Goal: Task Accomplishment & Management: Complete application form

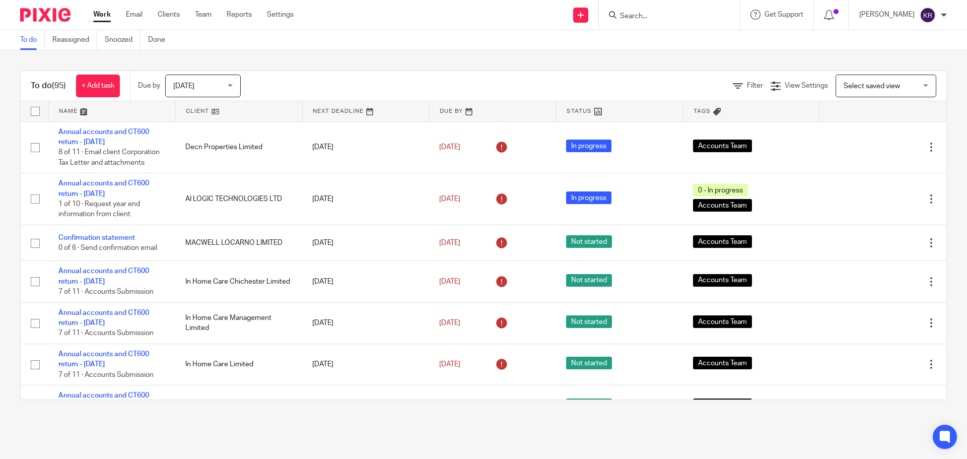
click at [674, 20] on input "Search" at bounding box center [664, 16] width 91 height 9
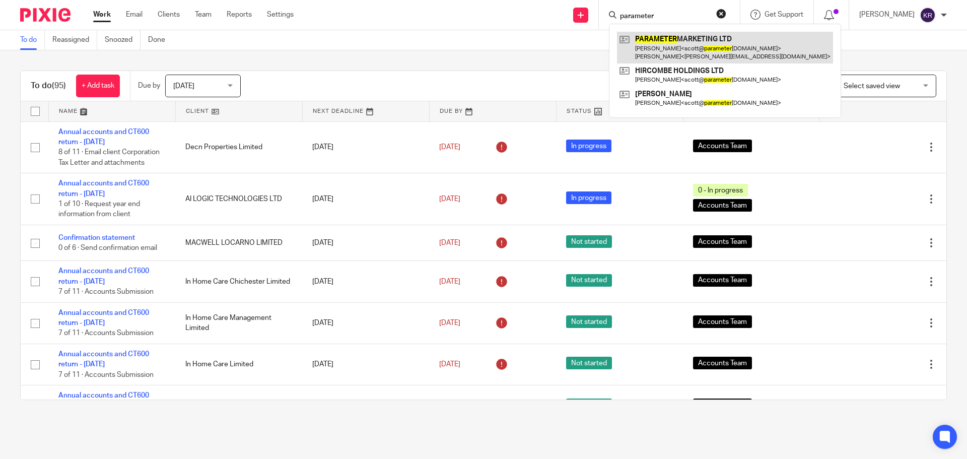
type input "parameter"
click at [690, 48] on link at bounding box center [725, 47] width 216 height 31
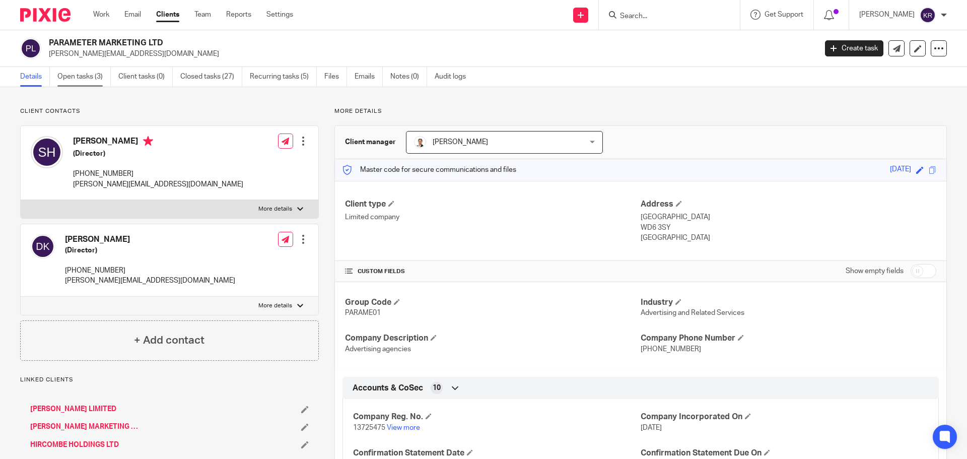
click at [93, 84] on link "Open tasks (3)" at bounding box center [83, 77] width 53 height 20
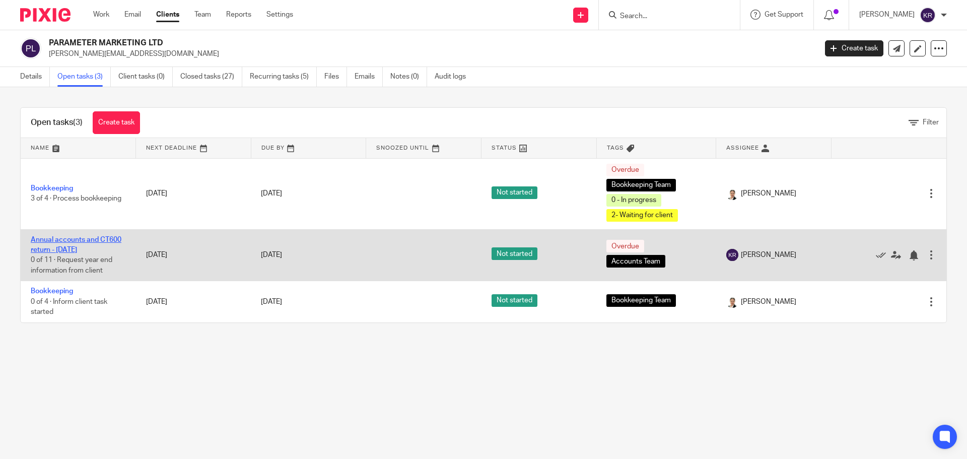
click at [94, 247] on link "Annual accounts and CT600 return - [DATE]" at bounding box center [76, 244] width 91 height 17
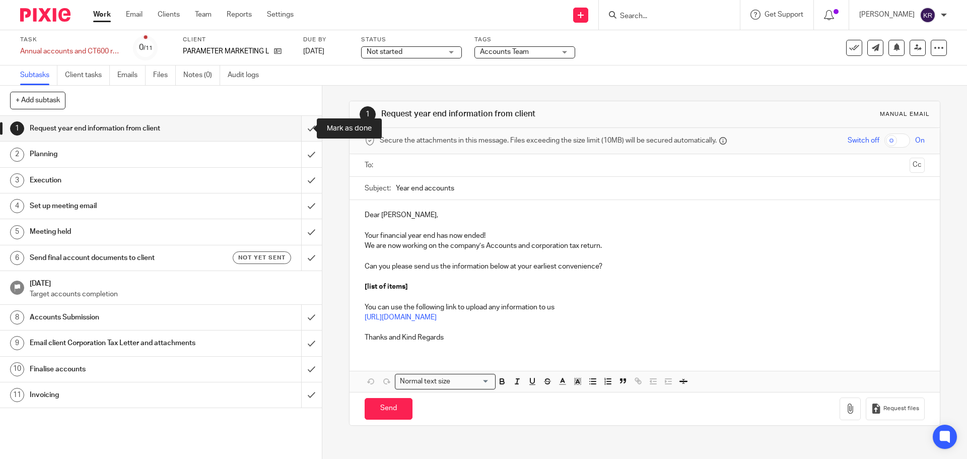
click at [304, 128] on input "submit" at bounding box center [161, 128] width 322 height 25
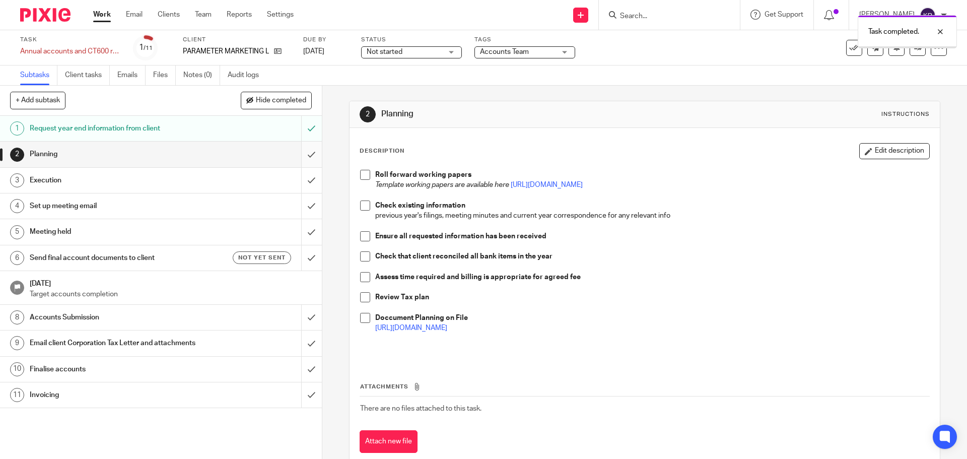
click at [303, 151] on input "submit" at bounding box center [161, 154] width 322 height 25
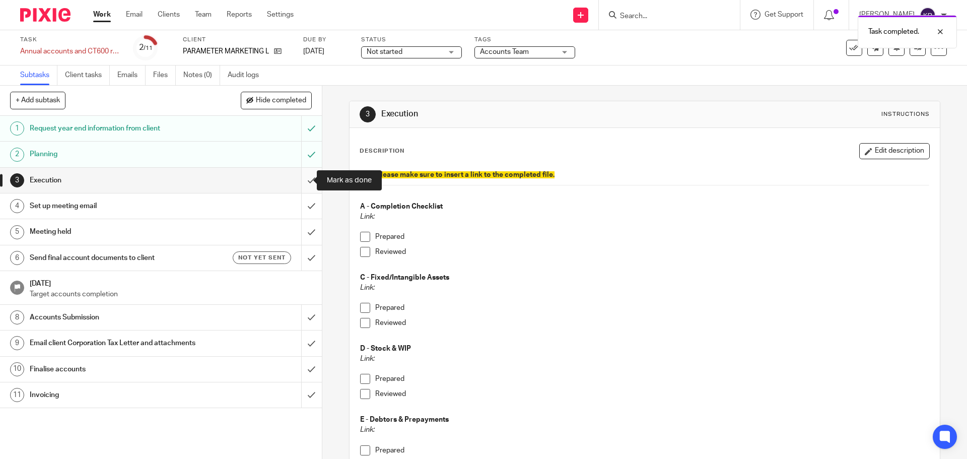
click at [301, 175] on input "submit" at bounding box center [161, 180] width 322 height 25
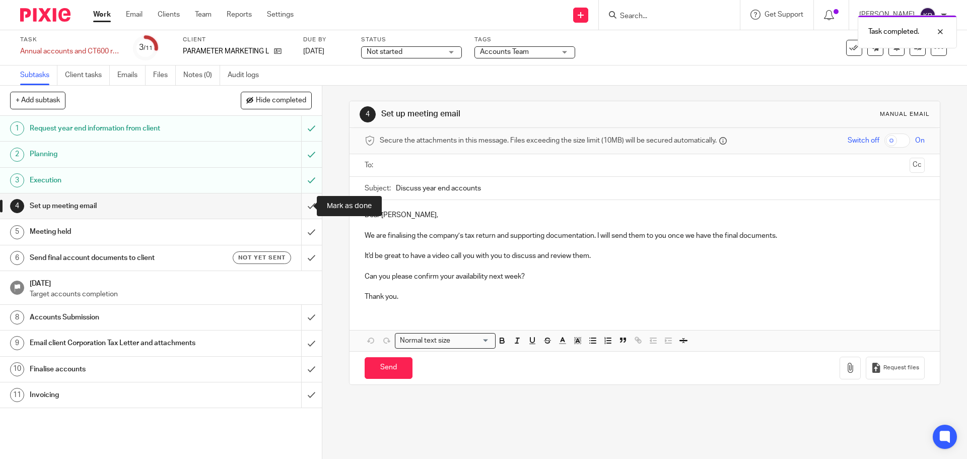
click at [302, 206] on input "submit" at bounding box center [161, 205] width 322 height 25
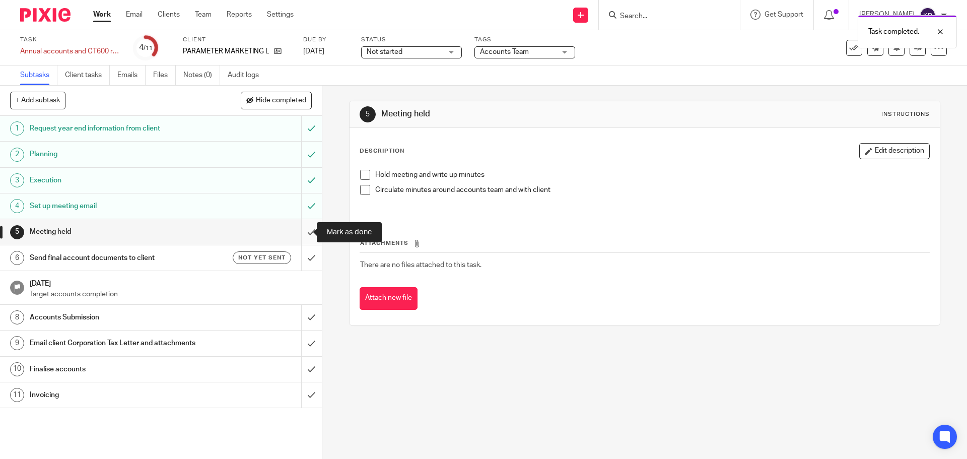
click at [299, 234] on input "submit" at bounding box center [161, 231] width 322 height 25
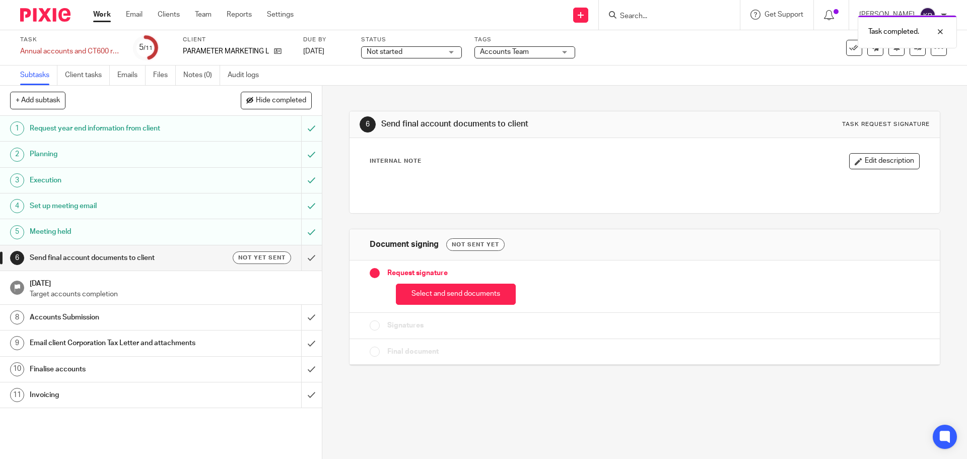
click at [185, 256] on h1 "Send final account documents to client" at bounding box center [117, 257] width 174 height 15
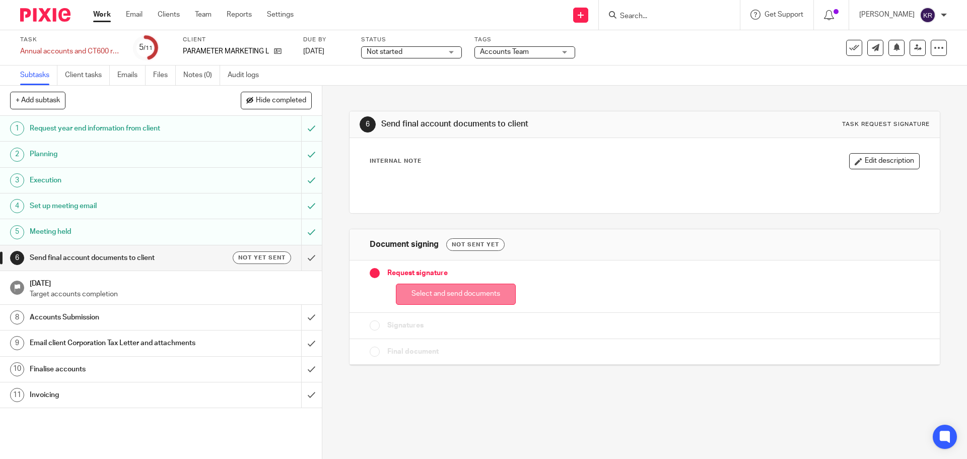
click at [423, 292] on button "Select and send documents" at bounding box center [456, 295] width 120 height 22
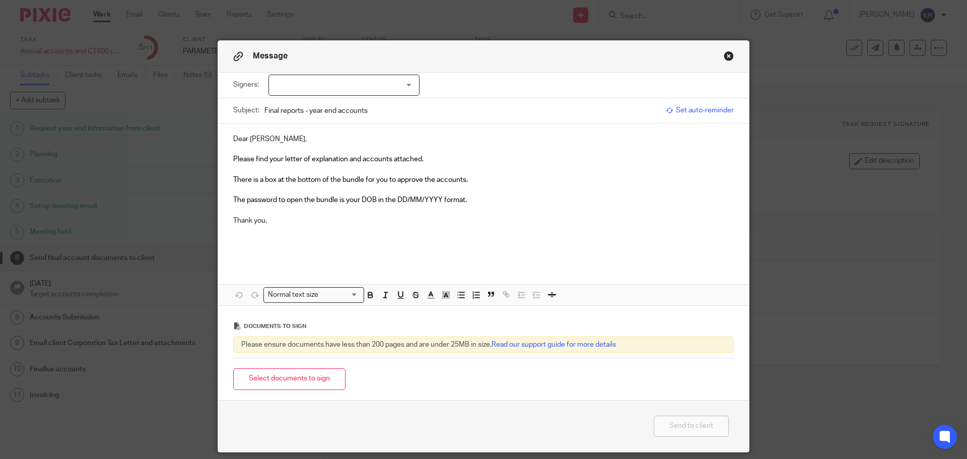
click at [330, 87] on div at bounding box center [344, 85] width 151 height 21
click at [281, 103] on input "checkbox" at bounding box center [276, 105] width 19 height 19
checkbox input "true"
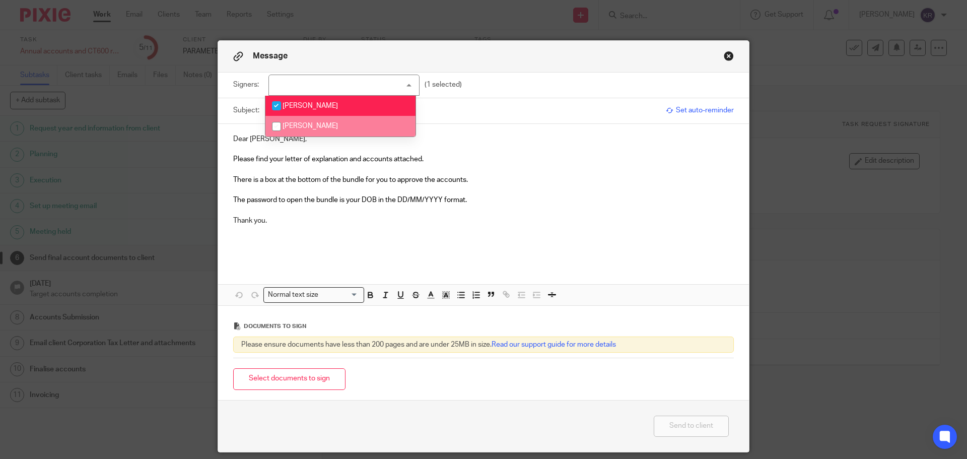
click at [280, 122] on input "checkbox" at bounding box center [276, 126] width 19 height 19
checkbox input "true"
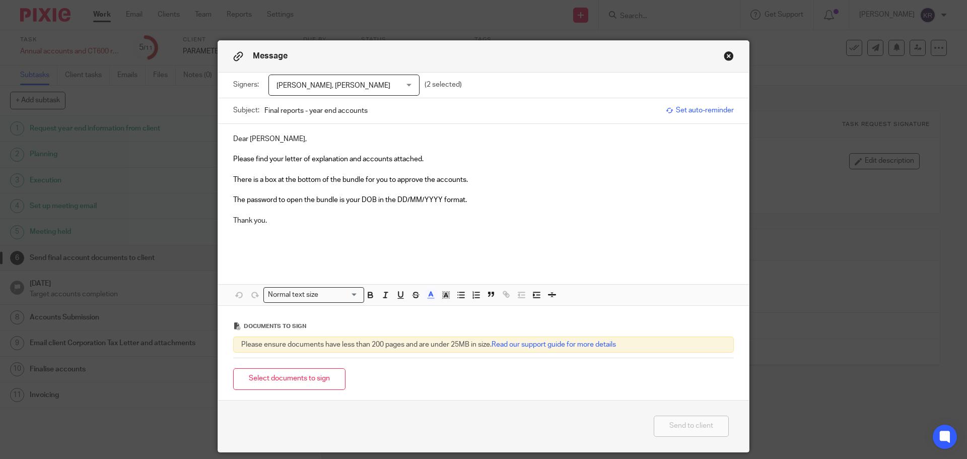
click at [452, 154] on p "Please find your letter of explanation and accounts attached." at bounding box center [483, 159] width 501 height 10
drag, startPoint x: 302, startPoint y: 112, endPoint x: 252, endPoint y: 115, distance: 50.5
click at [252, 115] on div "Subject: Final reports - year end accounts" at bounding box center [447, 110] width 428 height 25
type input "Parameter Marketing Limited- year end accounts"
click at [279, 382] on button "Select documents to sign" at bounding box center [289, 379] width 112 height 22
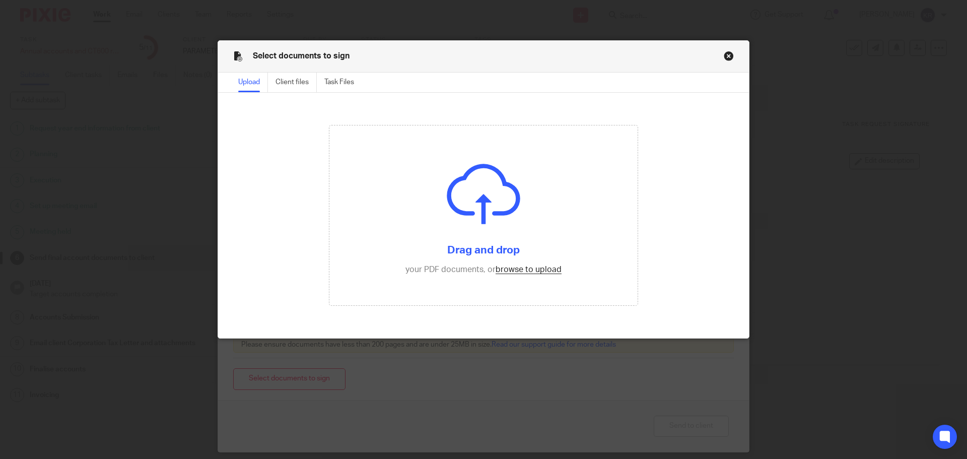
click at [724, 53] on button "Close modal" at bounding box center [729, 56] width 10 height 10
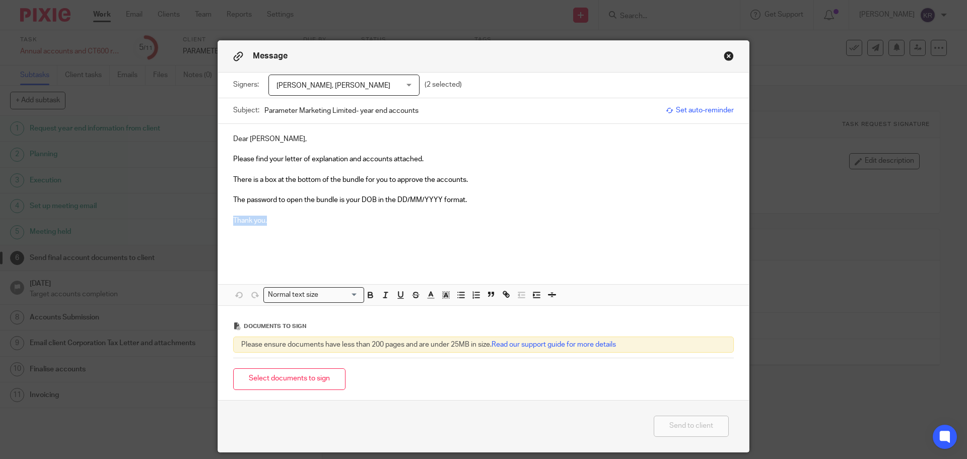
drag, startPoint x: 291, startPoint y: 217, endPoint x: 202, endPoint y: 220, distance: 88.7
click at [202, 220] on div "Message Signers: Scott Hircombe, Dan Kraines Scott Hircombe Dan Kraines (2 sele…" at bounding box center [483, 229] width 967 height 459
click at [260, 380] on button "Select documents to sign" at bounding box center [289, 379] width 112 height 22
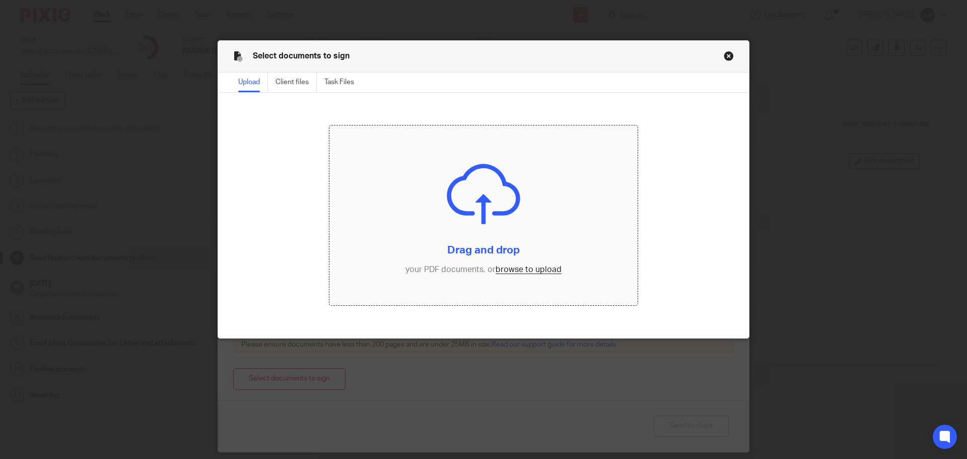
click at [520, 269] on input "file" at bounding box center [484, 215] width 309 height 180
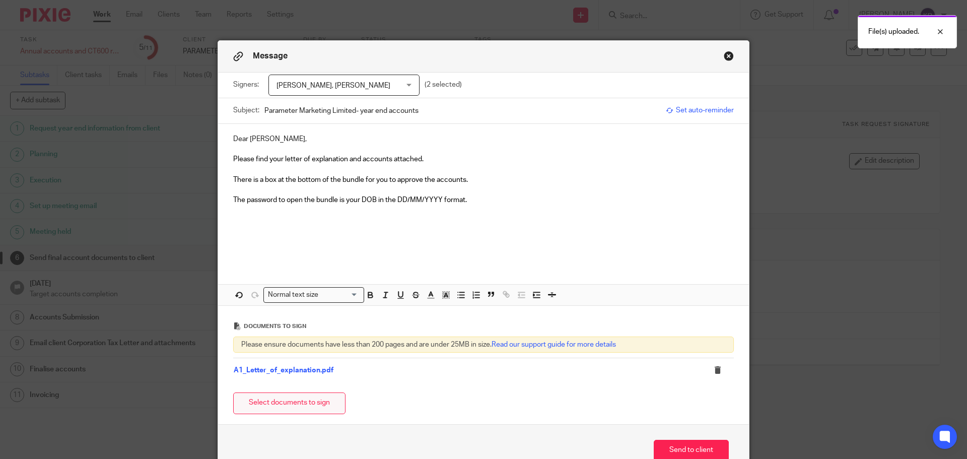
click at [275, 410] on button "Select documents to sign" at bounding box center [289, 404] width 112 height 22
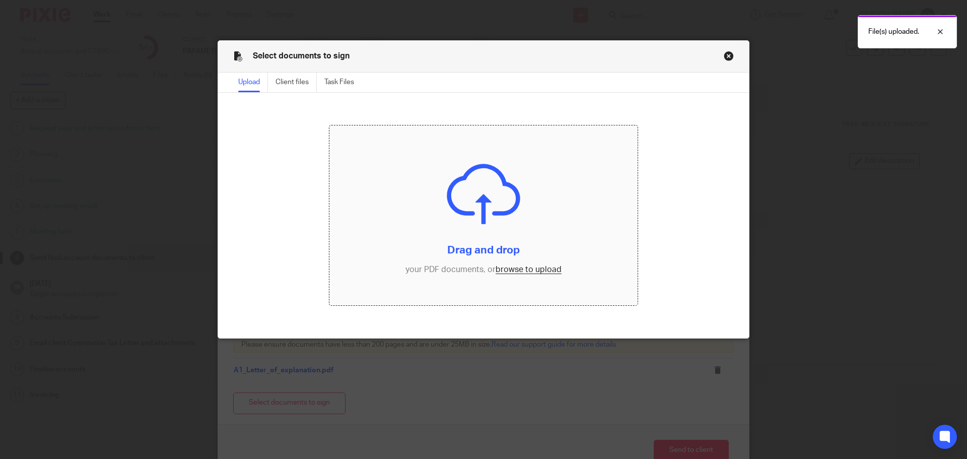
click at [523, 271] on input "file" at bounding box center [484, 215] width 309 height 180
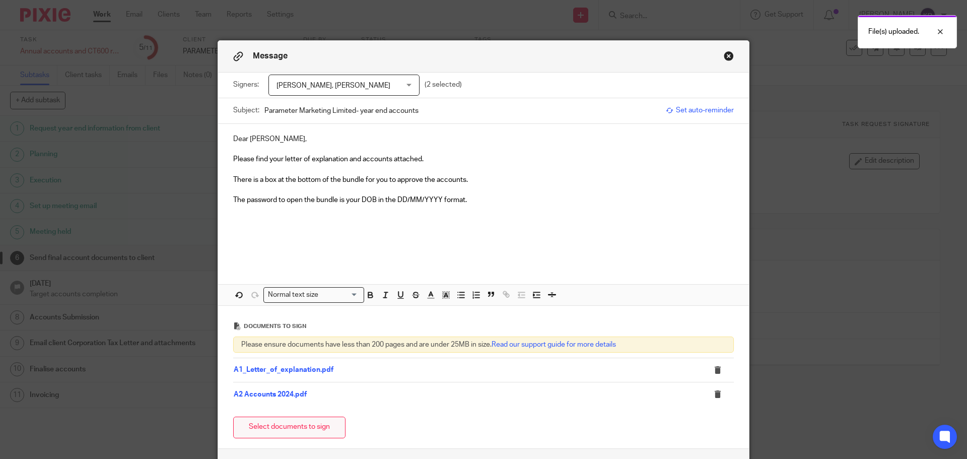
click at [288, 427] on button "Select documents to sign" at bounding box center [289, 428] width 112 height 22
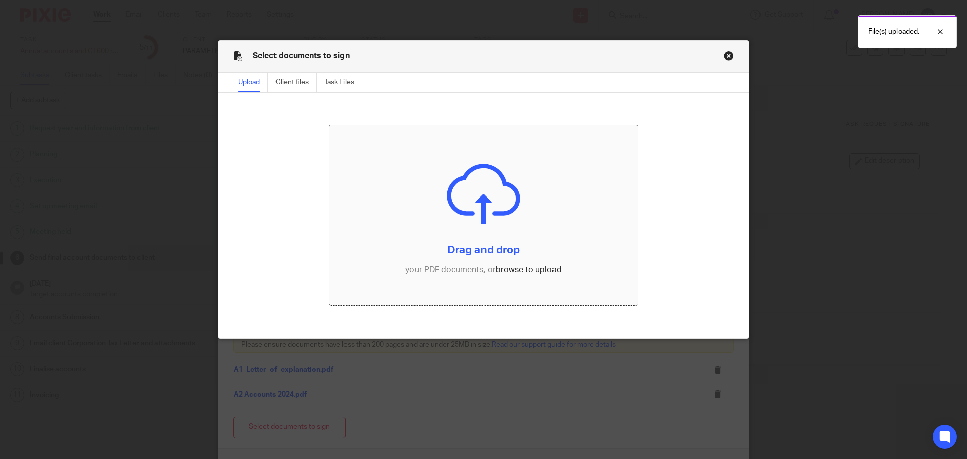
click at [517, 267] on input "file" at bounding box center [484, 215] width 309 height 180
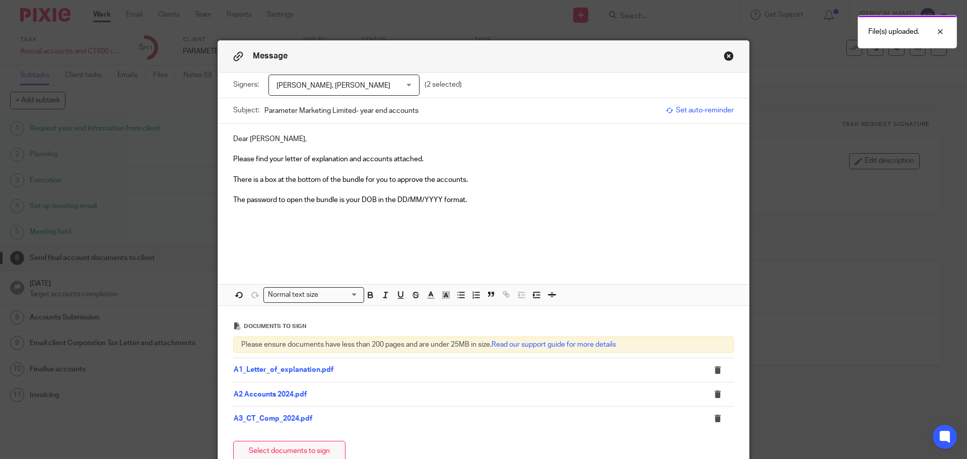
click at [277, 445] on button "Select documents to sign" at bounding box center [289, 452] width 112 height 22
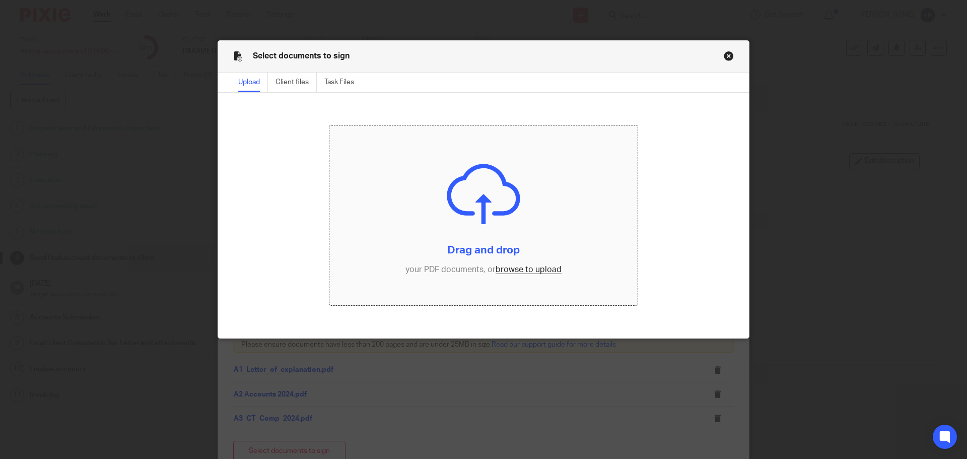
click at [727, 51] on button "Close modal" at bounding box center [729, 56] width 10 height 10
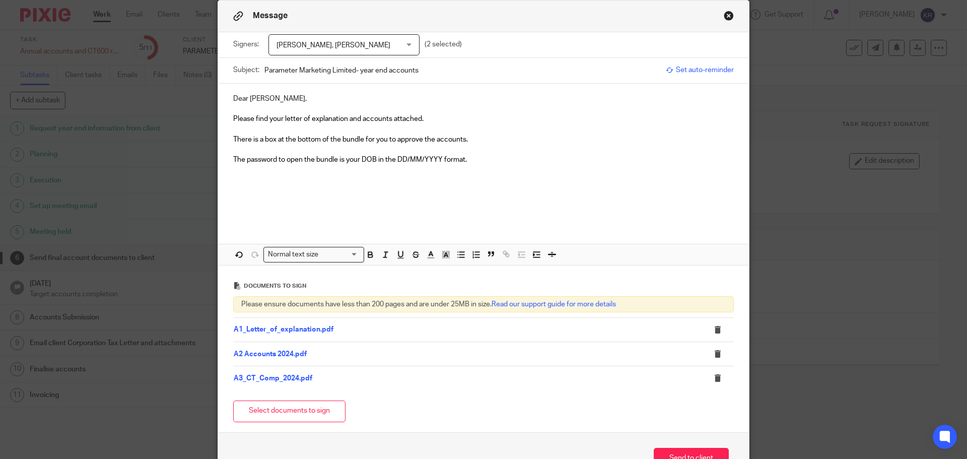
scroll to position [106, 0]
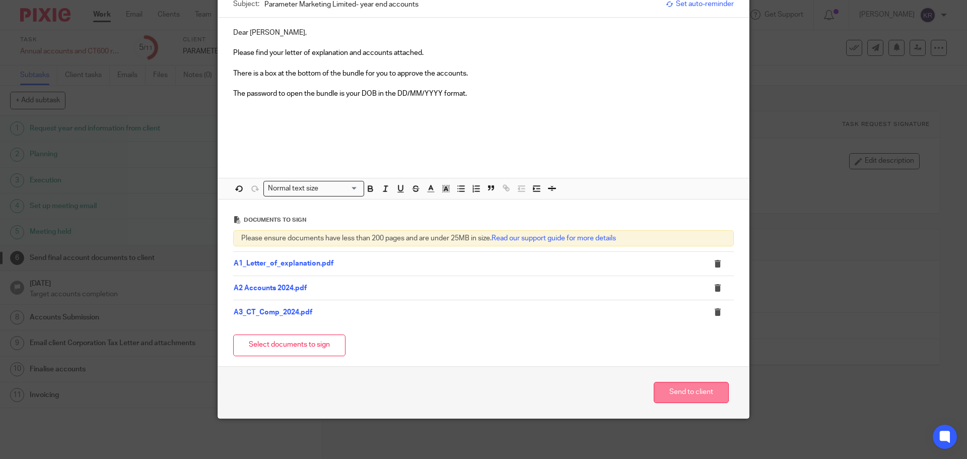
click at [669, 394] on button "Send to client" at bounding box center [691, 393] width 75 height 22
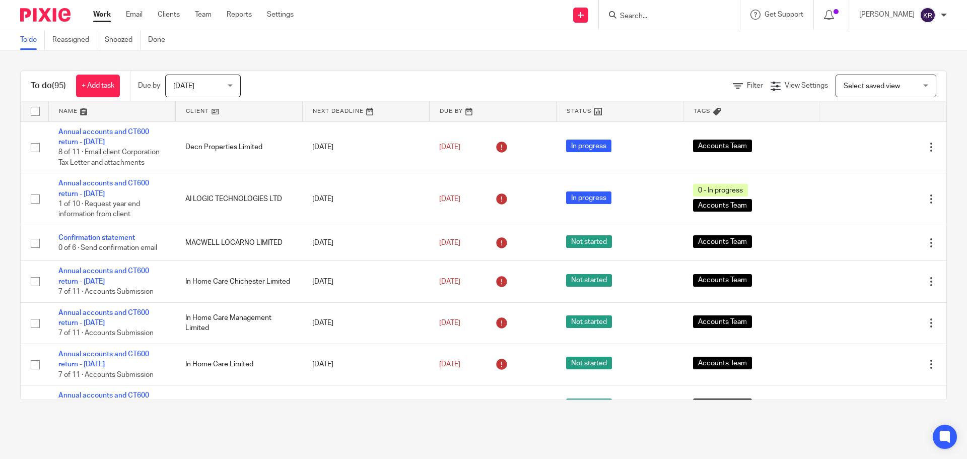
click at [642, 19] on input "Search" at bounding box center [664, 16] width 91 height 9
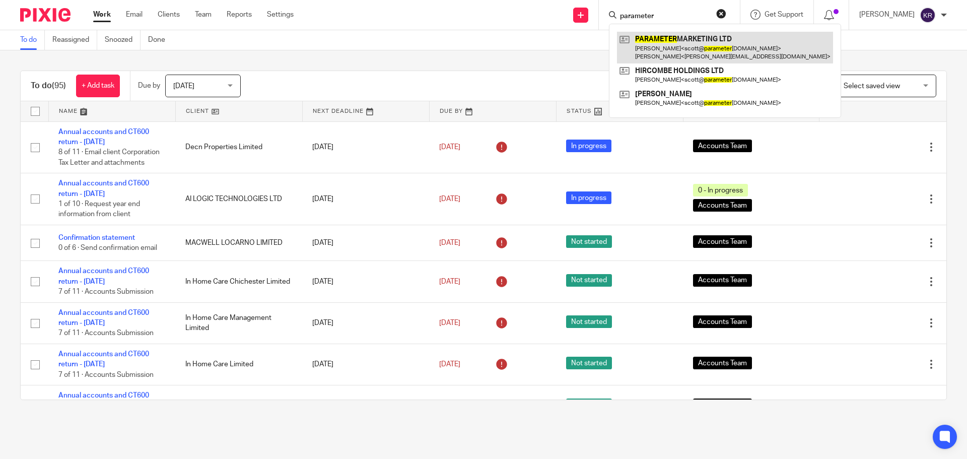
type input "parameter"
click at [701, 54] on link at bounding box center [725, 47] width 216 height 31
